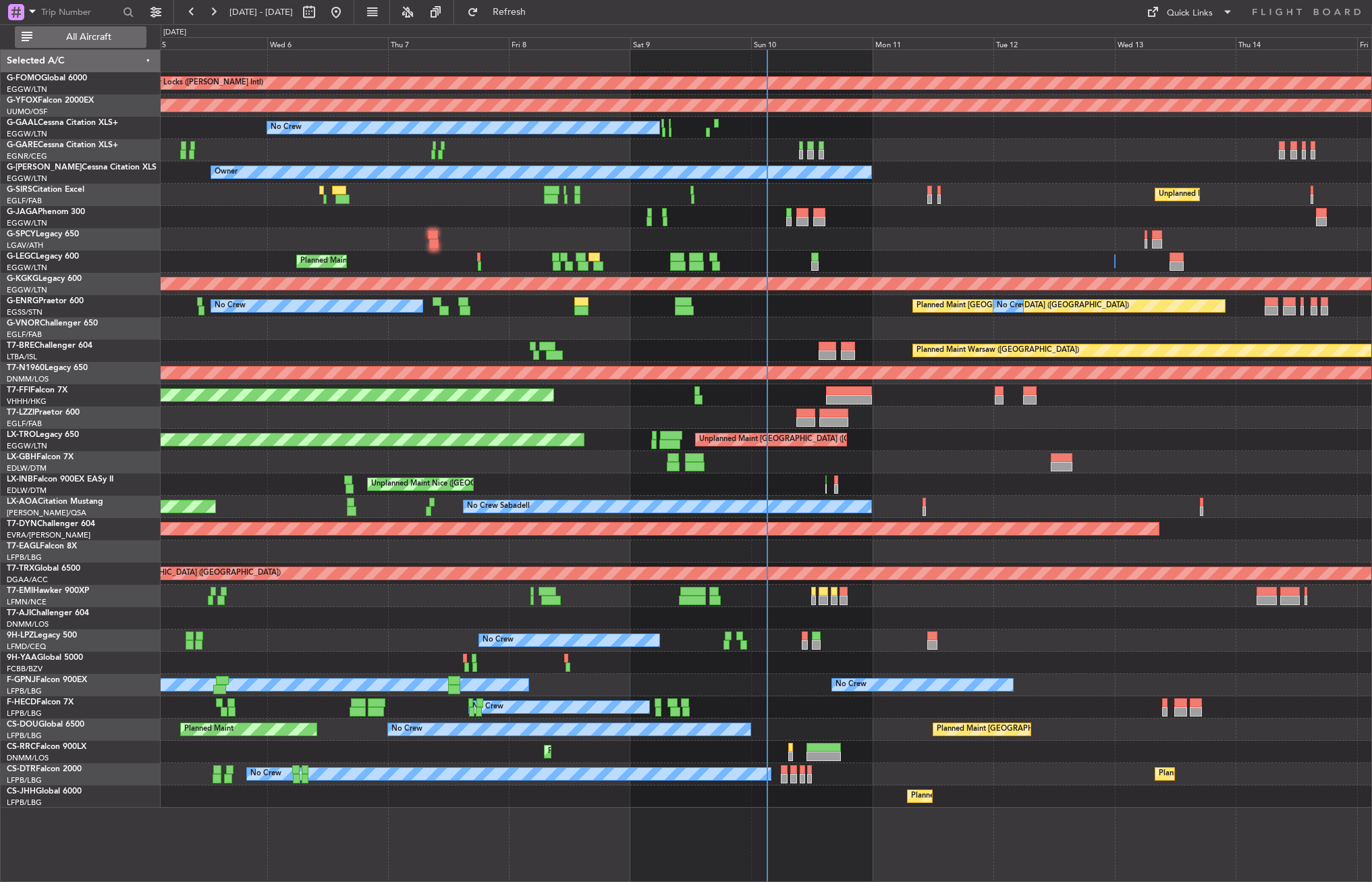
click at [96, 33] on span "All Aircraft" at bounding box center [89, 37] width 107 height 10
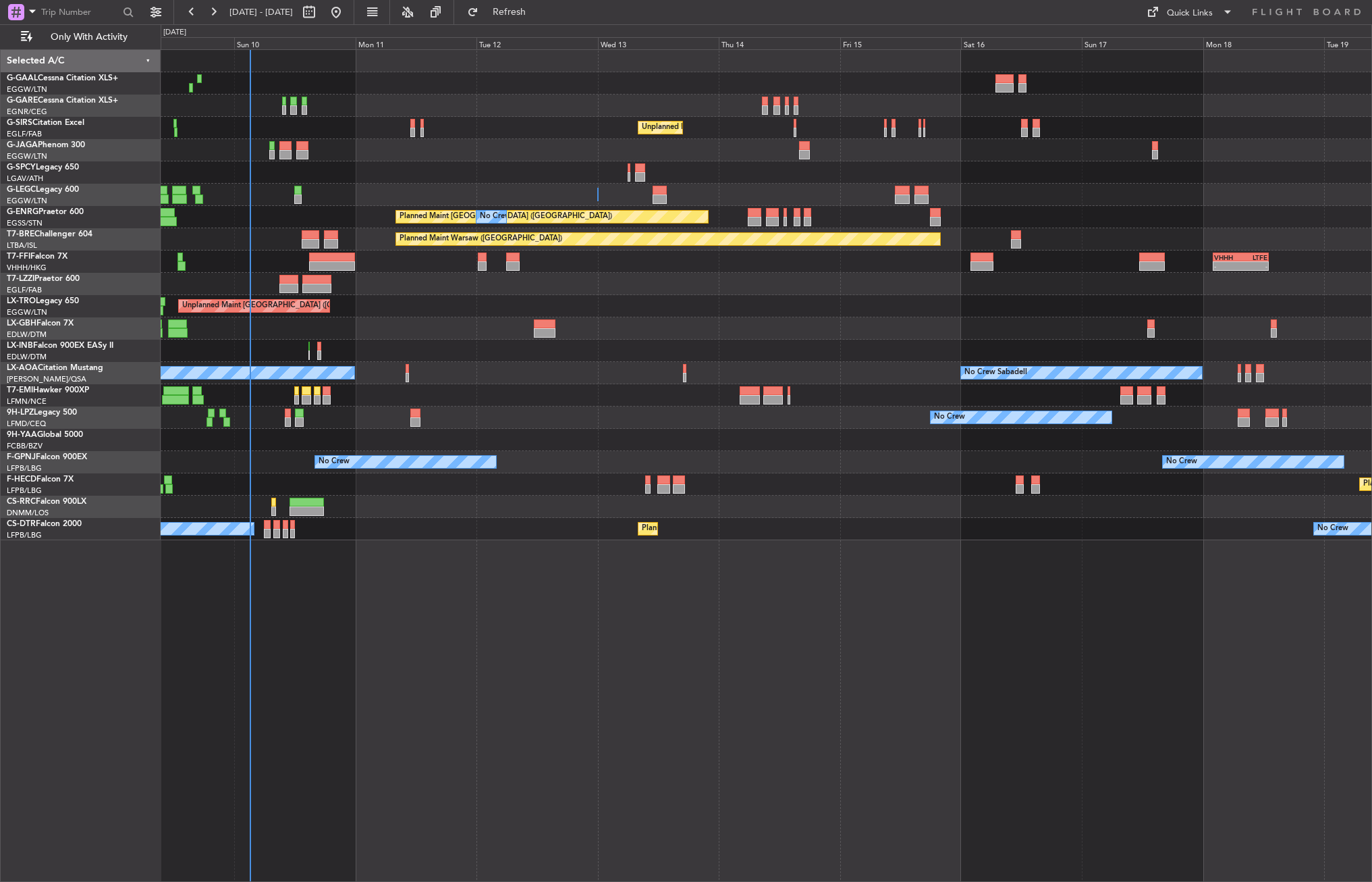
click at [522, 637] on div "No Crew Unplanned Maint [GEOGRAPHIC_DATA] ([GEOGRAPHIC_DATA]) A/C Unavailable […" at bounding box center [766, 465] width 1212 height 832
click at [499, 640] on div "No Crew Unplanned Maint [GEOGRAPHIC_DATA] ([GEOGRAPHIC_DATA]) A/C Unavailable […" at bounding box center [766, 465] width 1212 height 832
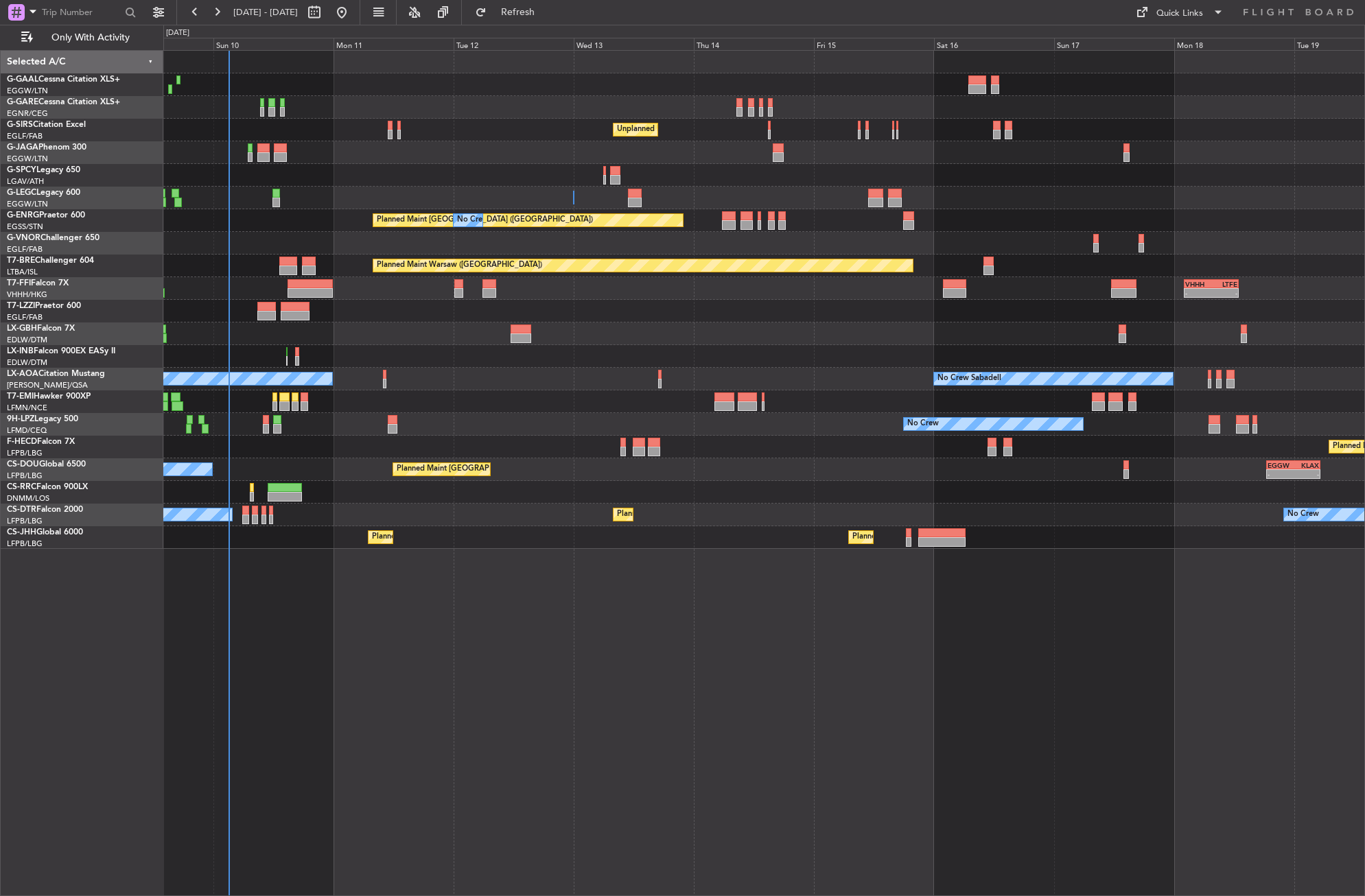
click at [350, 679] on div "No Crew Unplanned Maint [GEOGRAPHIC_DATA] ([GEOGRAPHIC_DATA]) A/C Unavailable […" at bounding box center [764, 473] width 1201 height 846
click at [525, 710] on div "No Crew Unplanned Maint [GEOGRAPHIC_DATA] ([GEOGRAPHIC_DATA]) A/C Unavailable […" at bounding box center [764, 473] width 1201 height 846
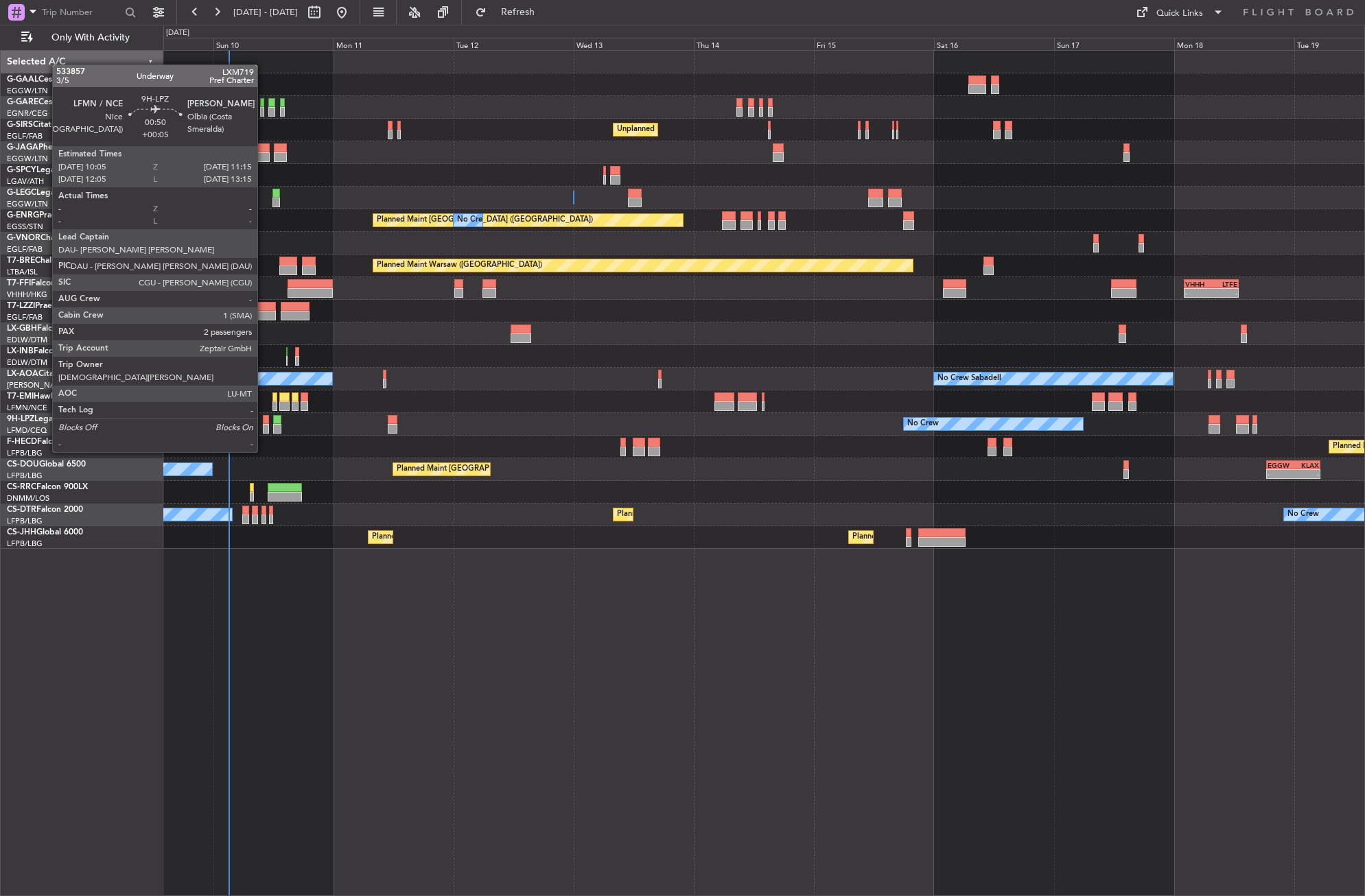
click at [264, 426] on div at bounding box center [266, 429] width 6 height 10
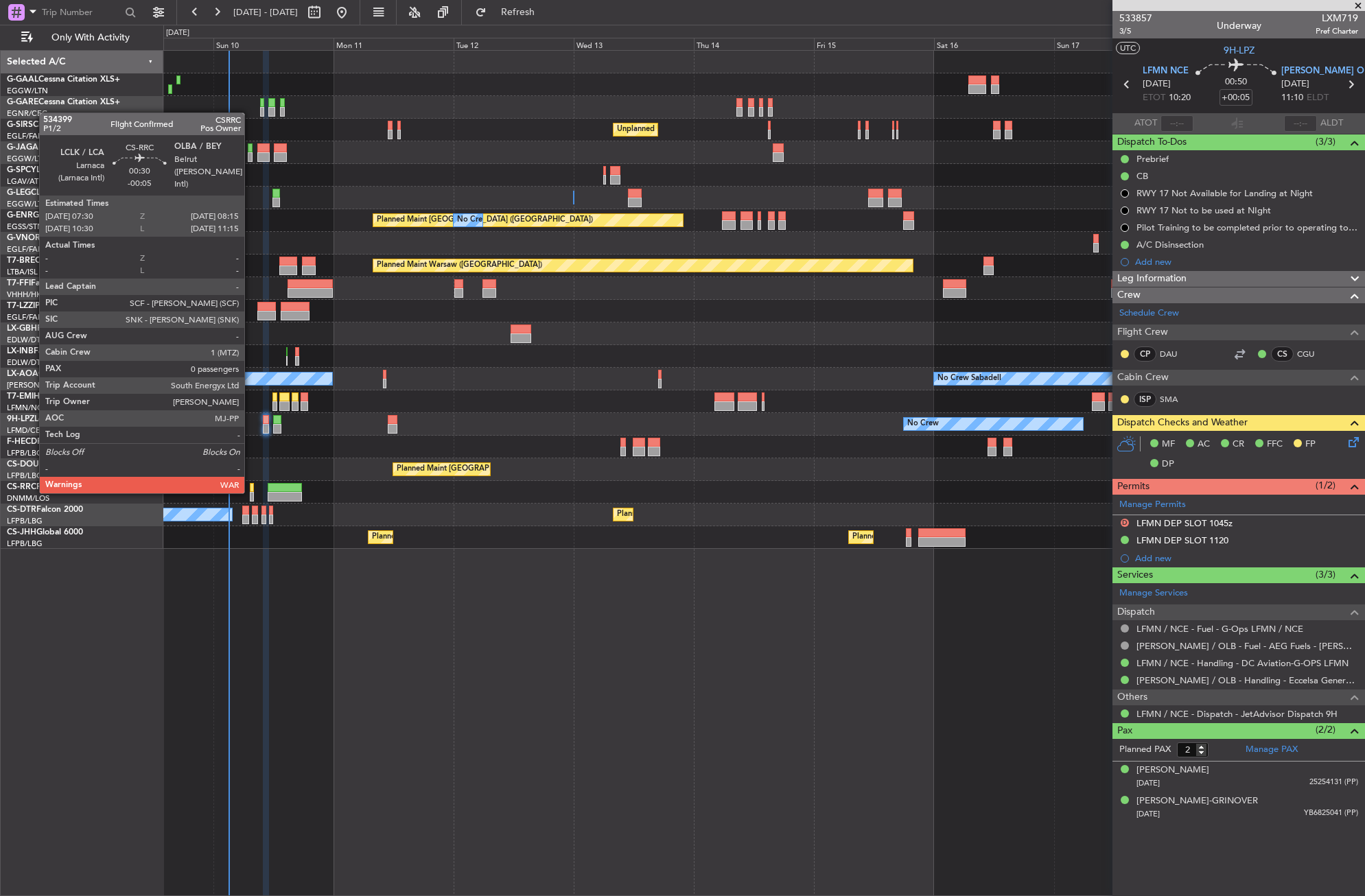
click at [250, 491] on div at bounding box center [252, 488] width 4 height 10
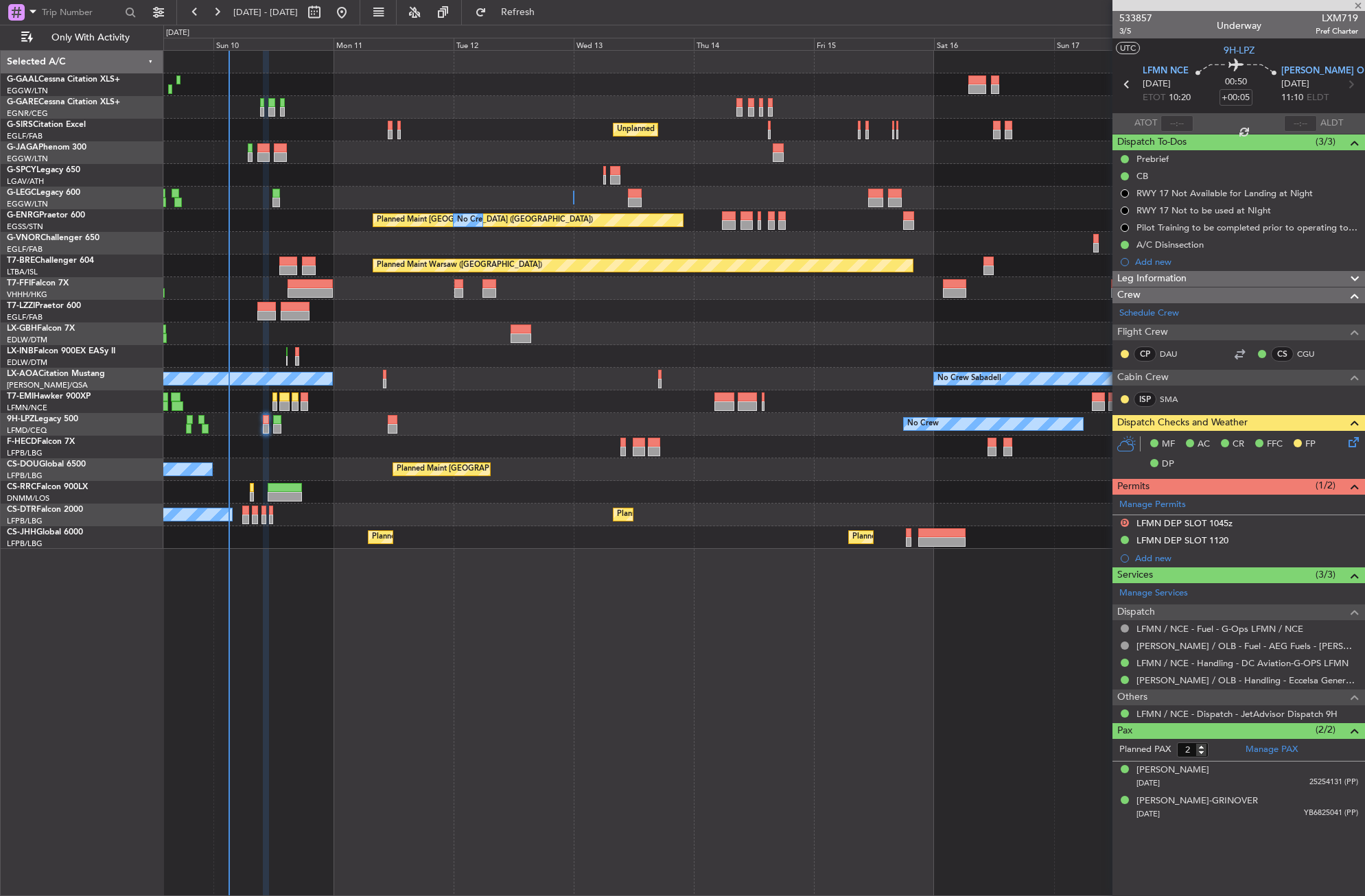
type input "-00:05"
type input "0"
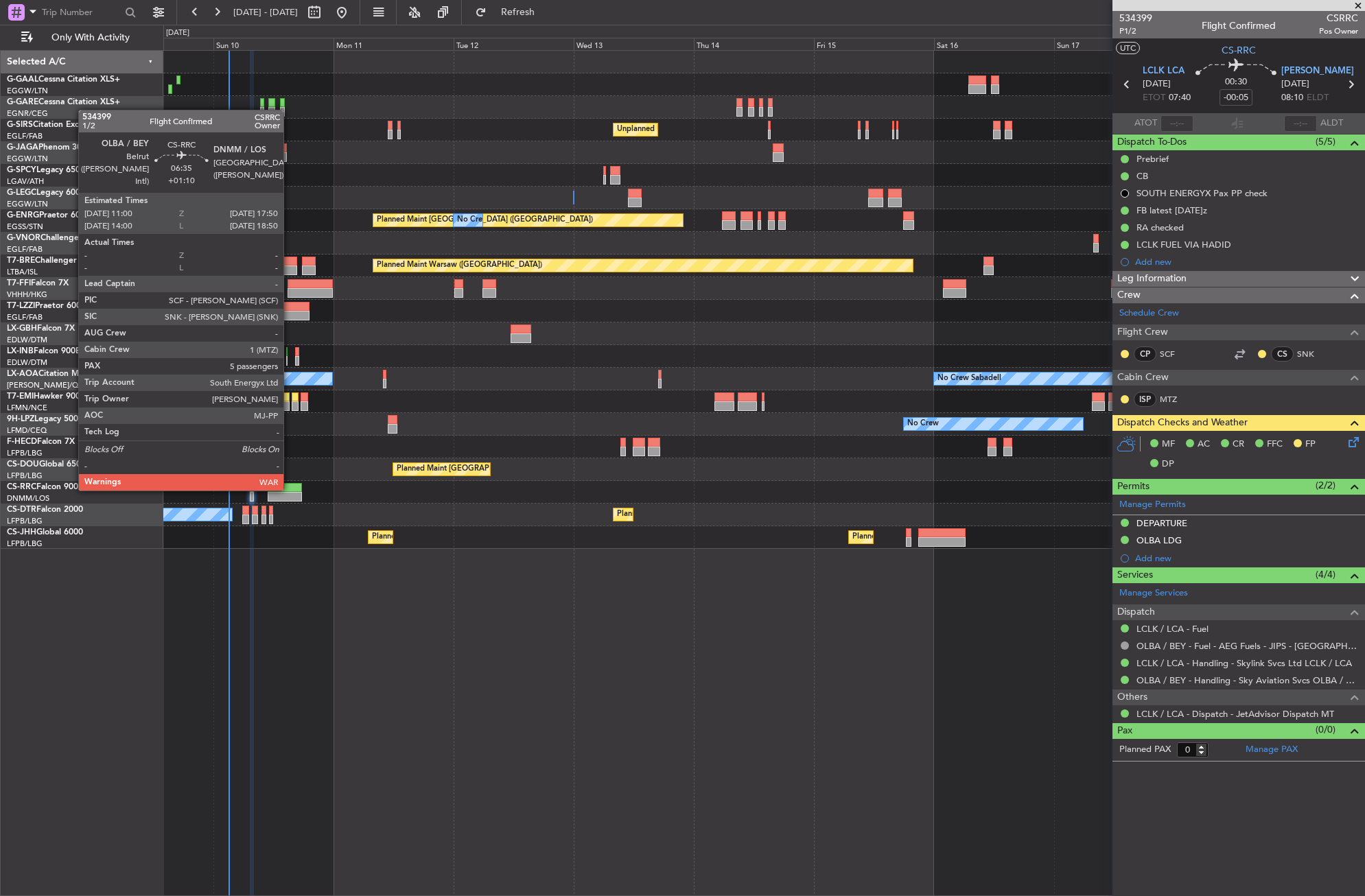
click at [289, 488] on div at bounding box center [284, 488] width 34 height 10
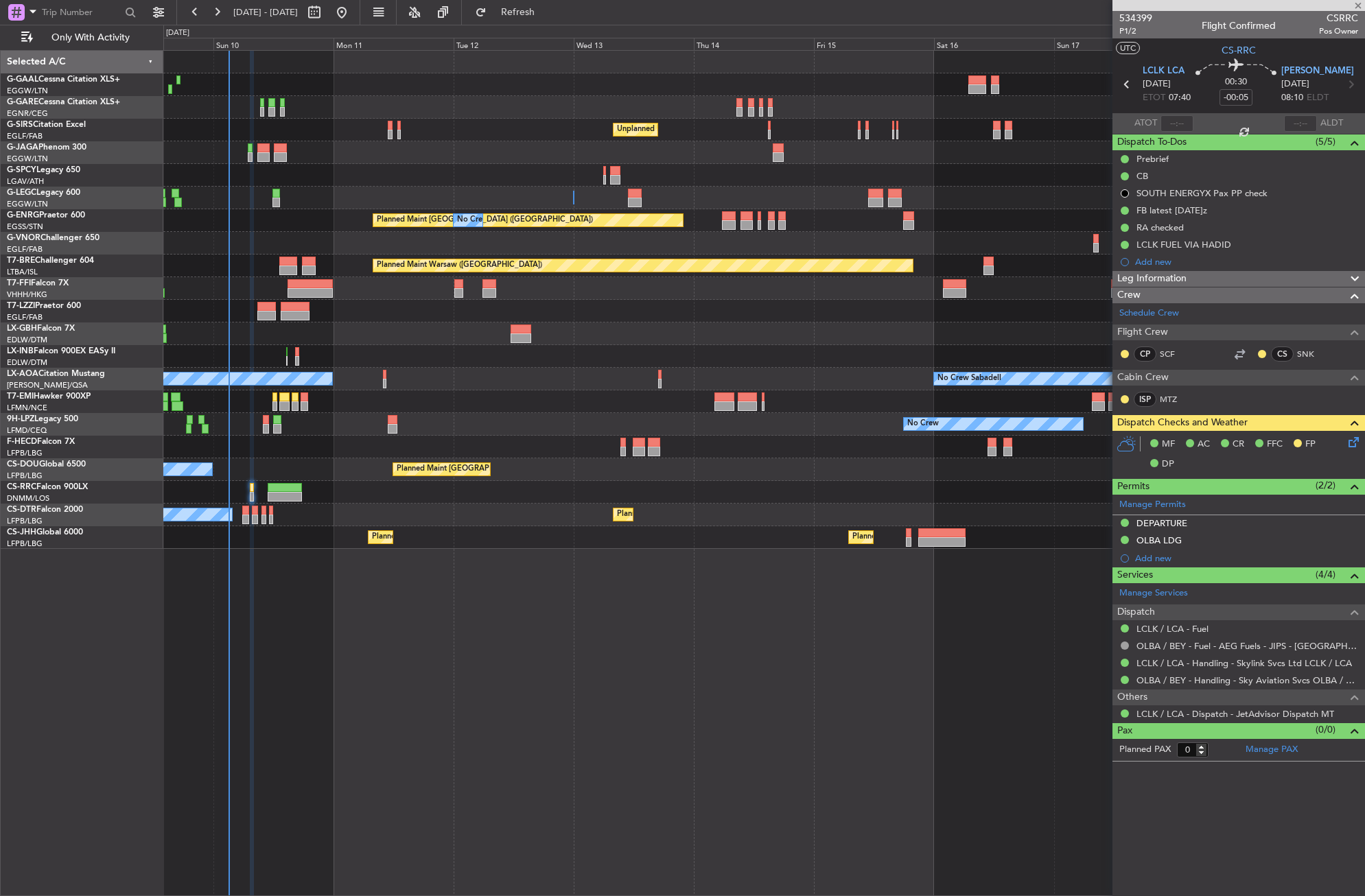
type input "+01:10"
type input "5"
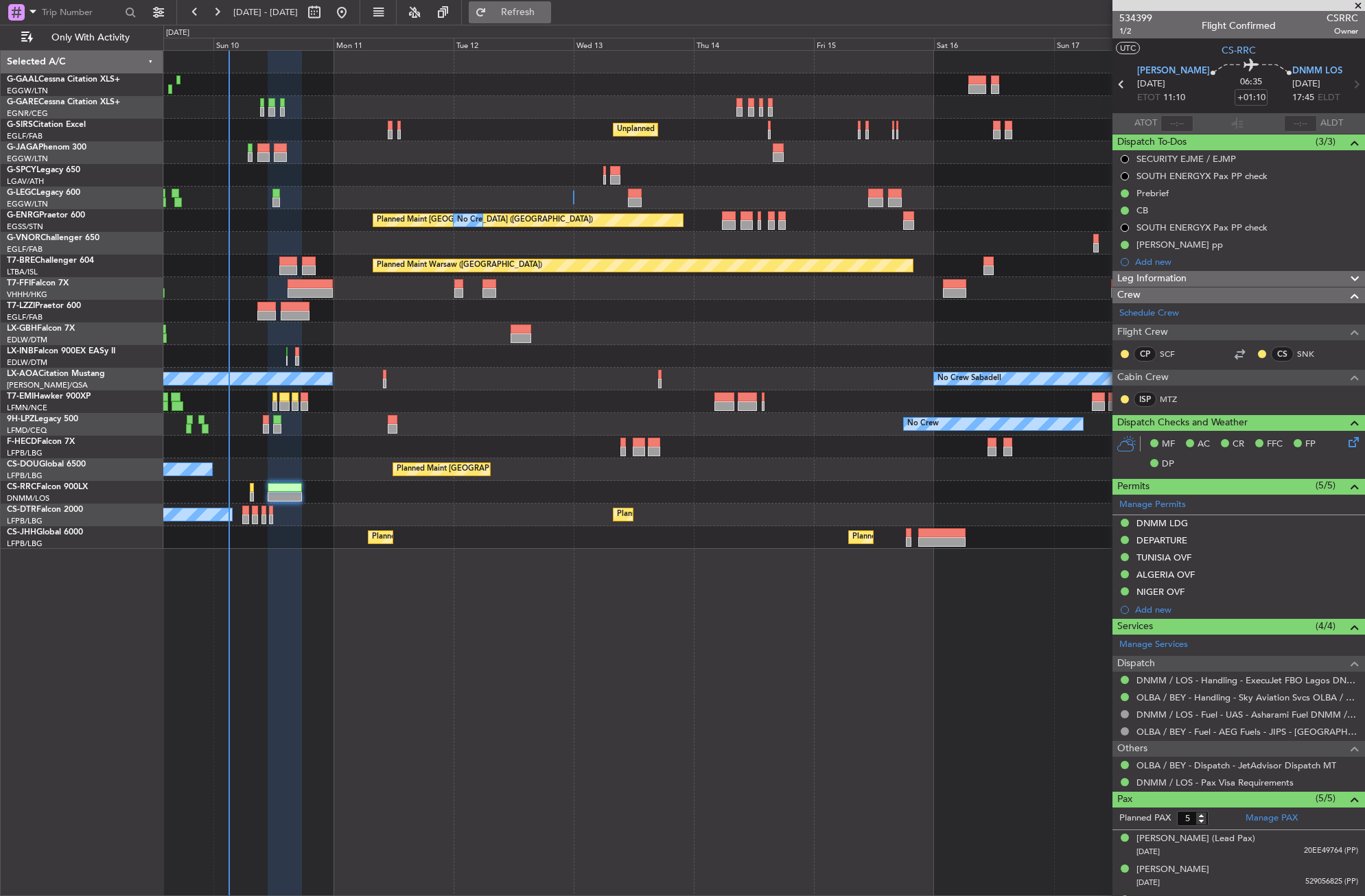
click at [542, 10] on span "Refresh" at bounding box center [518, 13] width 57 height 10
click at [347, 215] on div "Planned Maint [GEOGRAPHIC_DATA] ([GEOGRAPHIC_DATA]) No Crew No Crew" at bounding box center [763, 220] width 1200 height 23
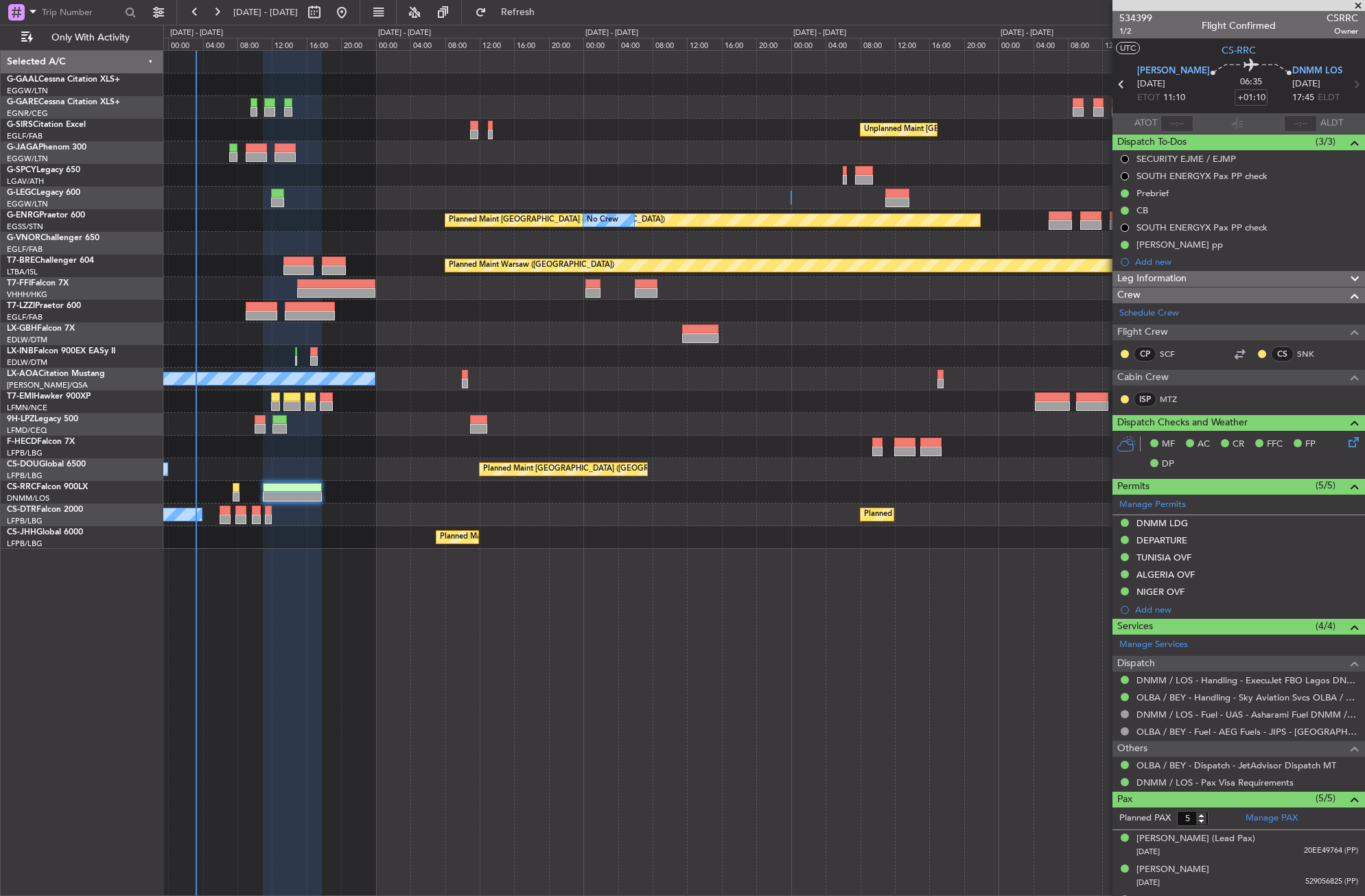
click at [399, 219] on div "Planned Maint [GEOGRAPHIC_DATA] ([GEOGRAPHIC_DATA]) No Crew" at bounding box center [763, 220] width 1200 height 23
